Goal: Register for event/course

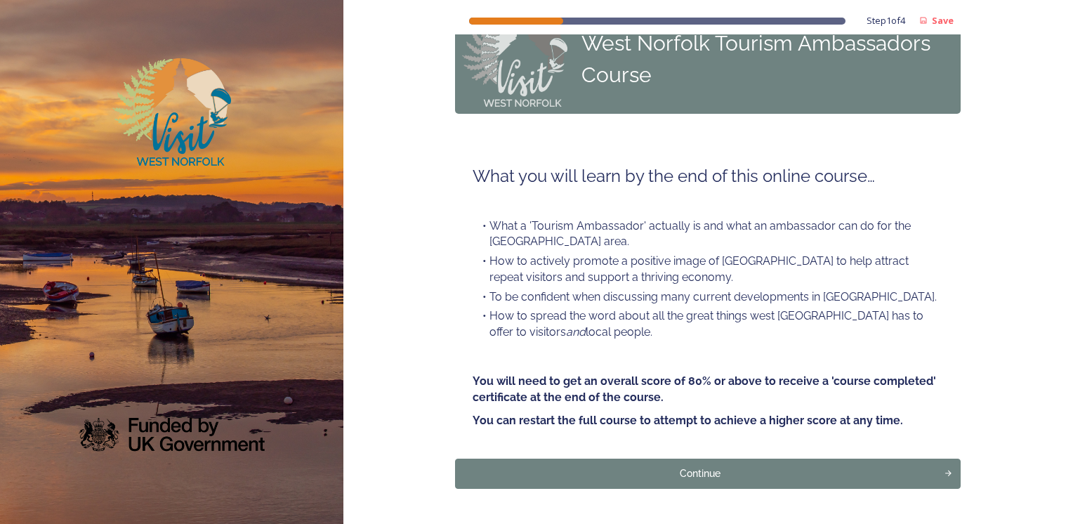
scroll to position [90, 0]
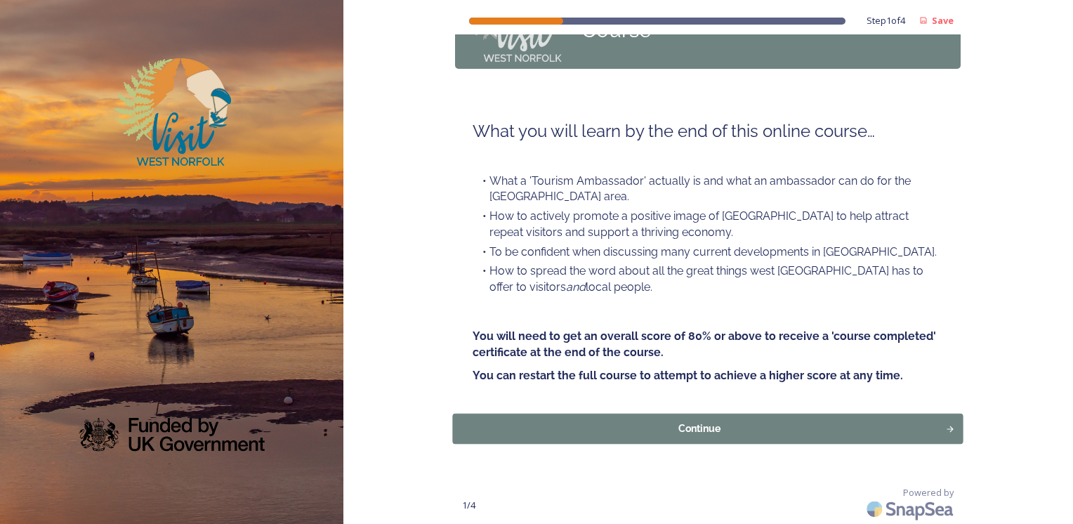
click at [675, 433] on div "Continue" at bounding box center [700, 428] width 478 height 15
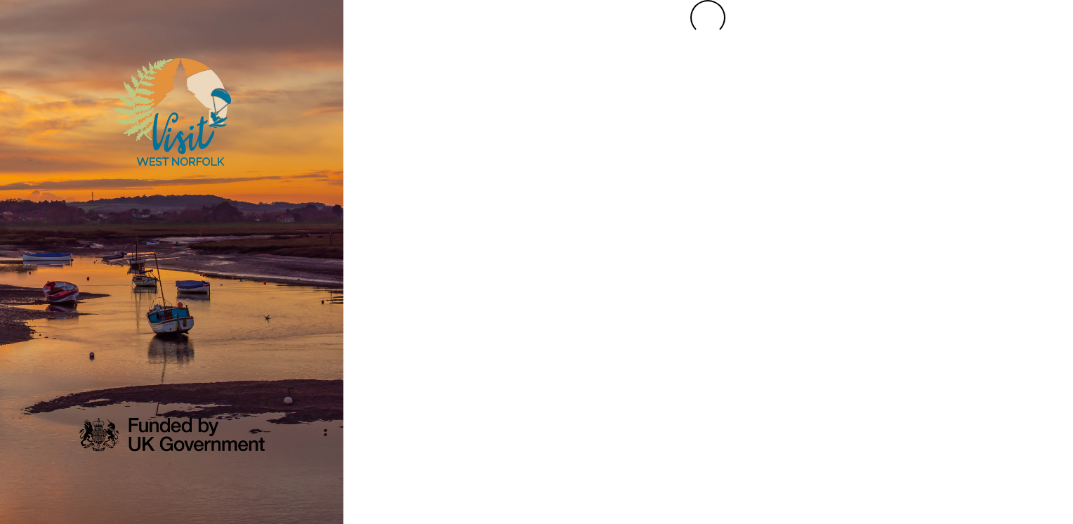
scroll to position [0, 0]
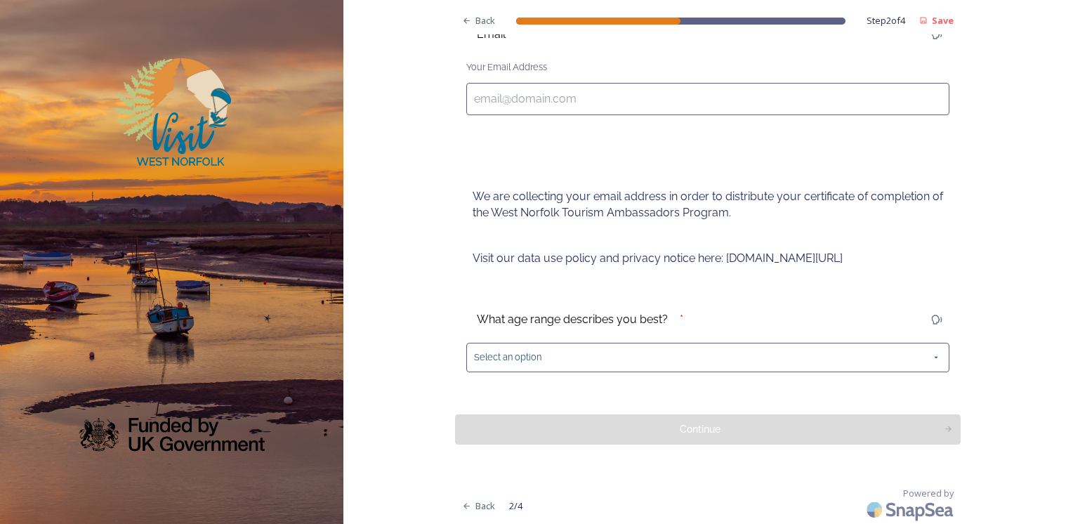
scroll to position [183, 0]
click at [876, 92] on input at bounding box center [707, 99] width 483 height 32
type input "[EMAIL_ADDRESS][DOMAIN_NAME]"
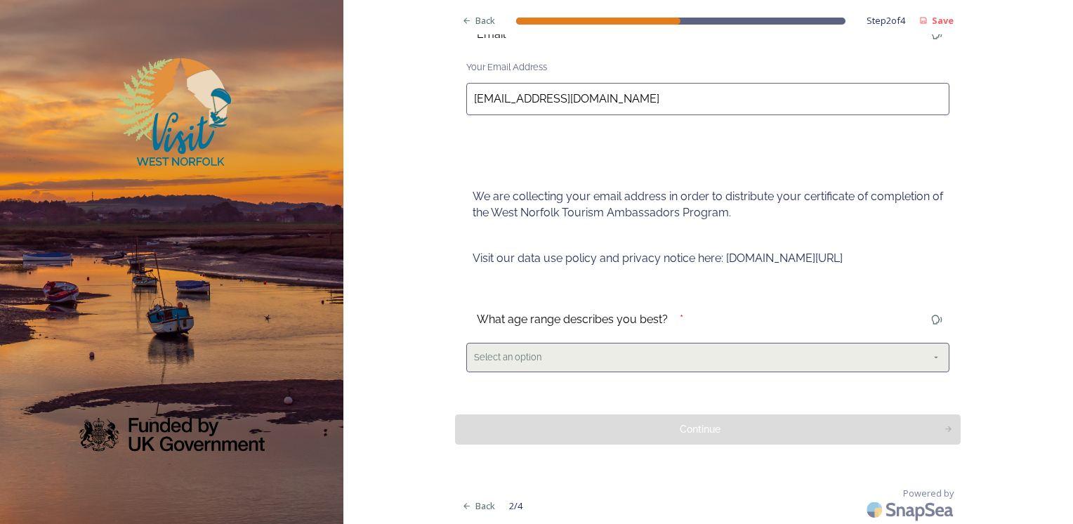
click at [618, 358] on div "Select an option" at bounding box center [707, 357] width 483 height 29
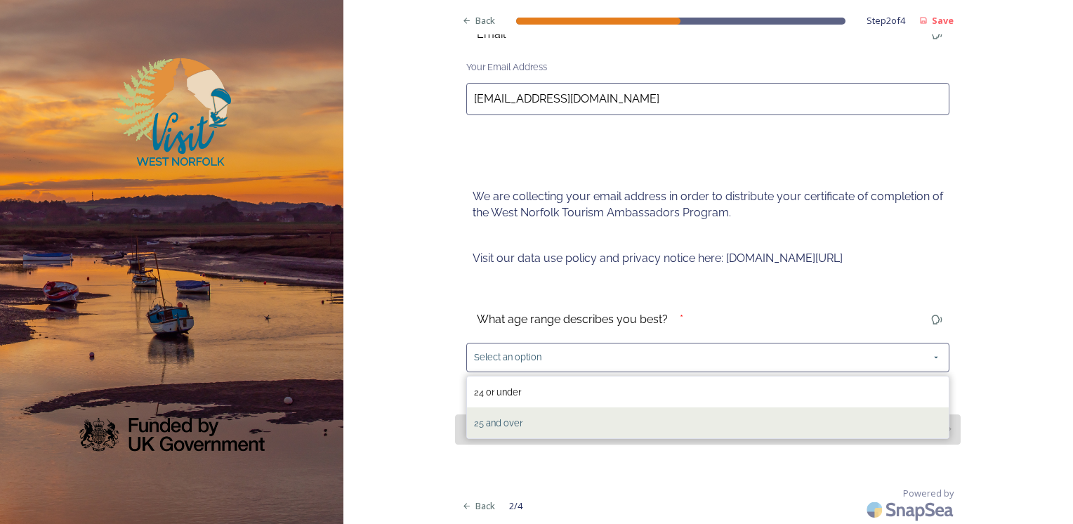
click at [584, 418] on div "25 and over" at bounding box center [708, 422] width 482 height 31
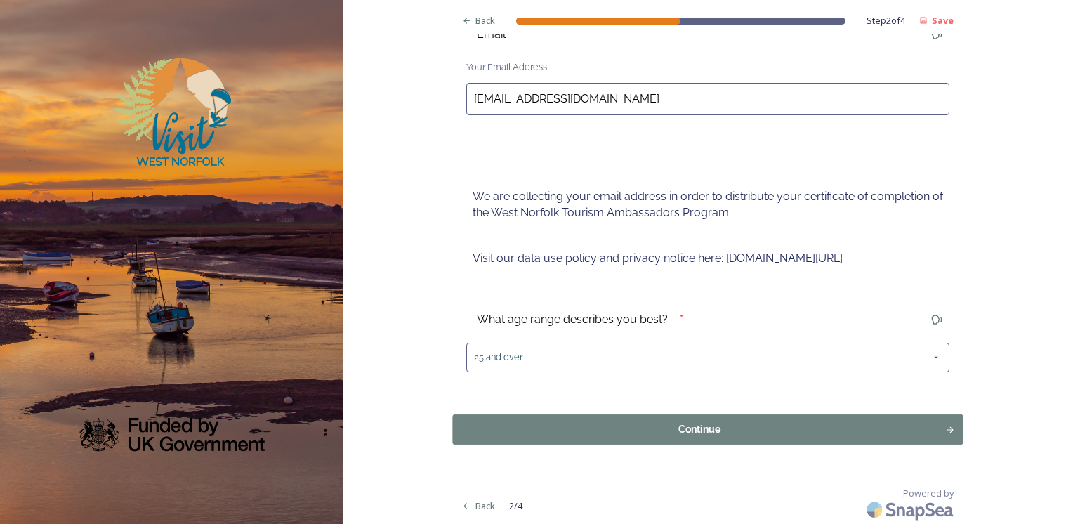
click at [591, 423] on div "Continue" at bounding box center [700, 428] width 478 height 15
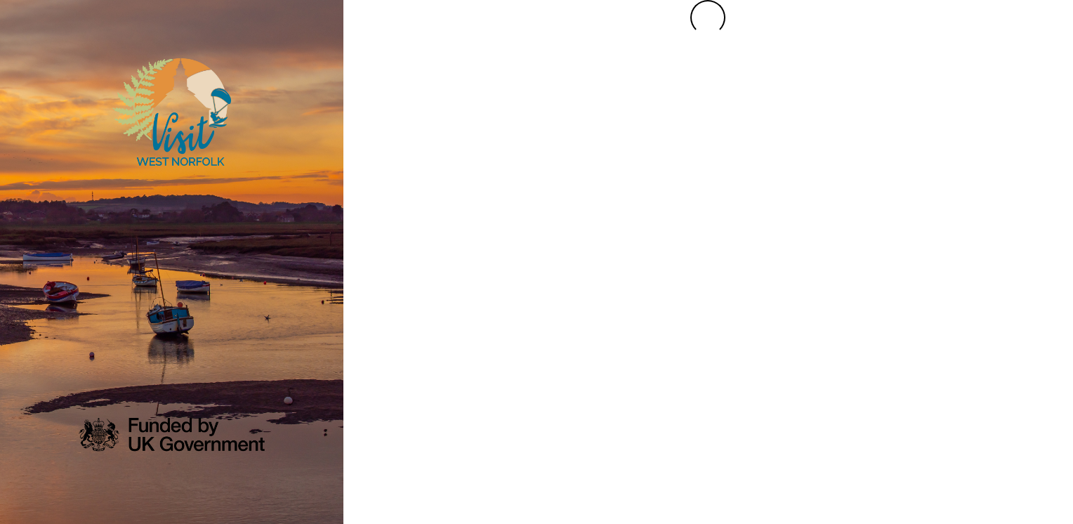
scroll to position [0, 0]
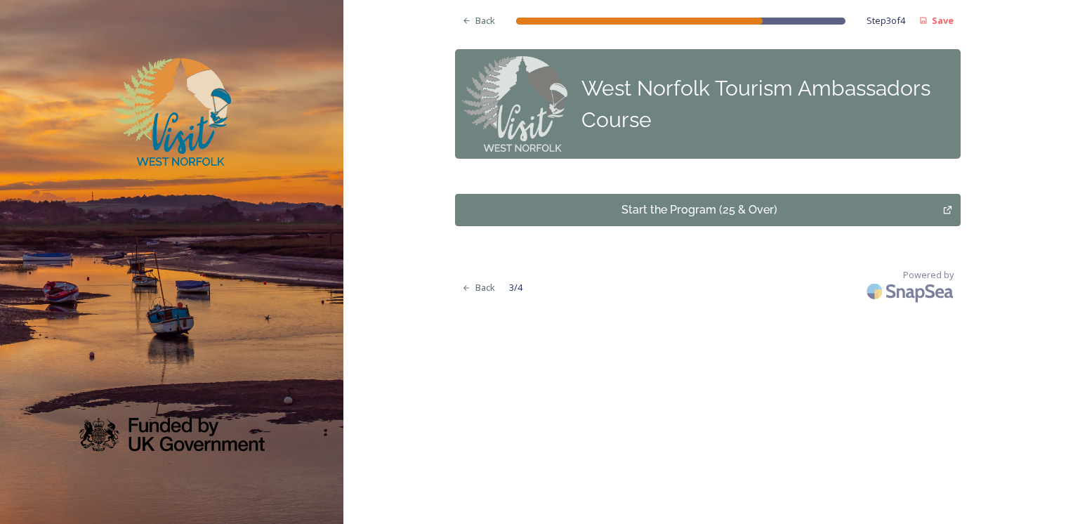
click at [946, 209] on icon "Start the Program (25 & Over)" at bounding box center [947, 209] width 11 height 11
